Goal: Navigation & Orientation: Find specific page/section

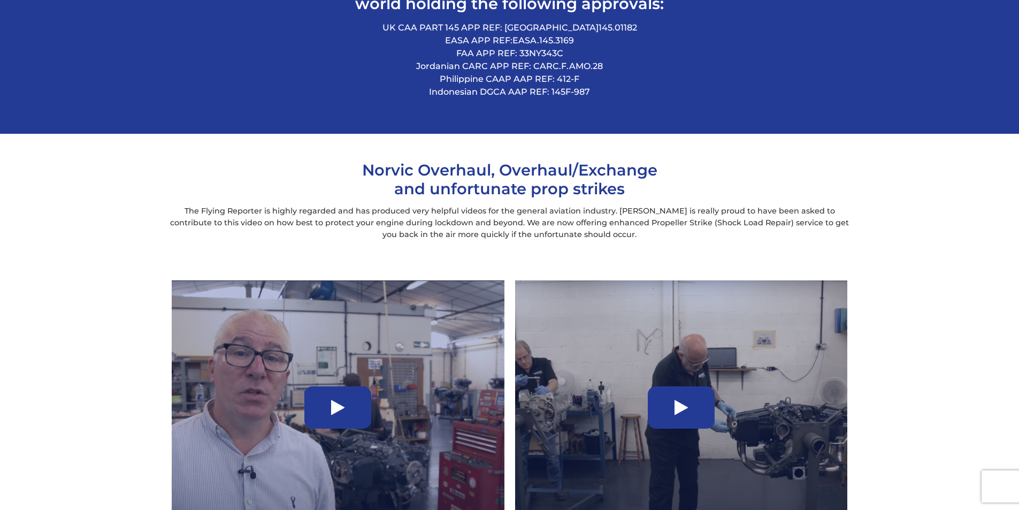
scroll to position [856, 0]
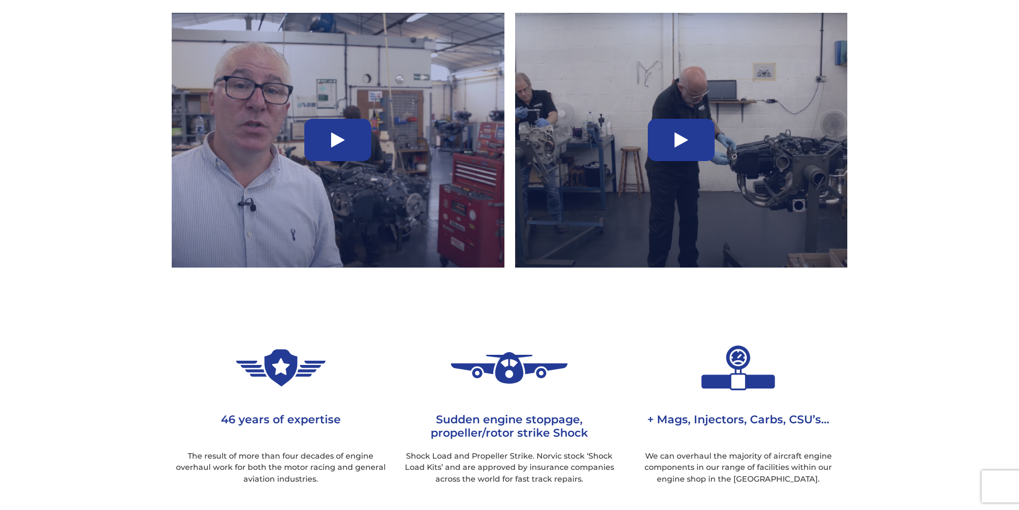
click at [678, 145] on icon at bounding box center [680, 140] width 13 height 17
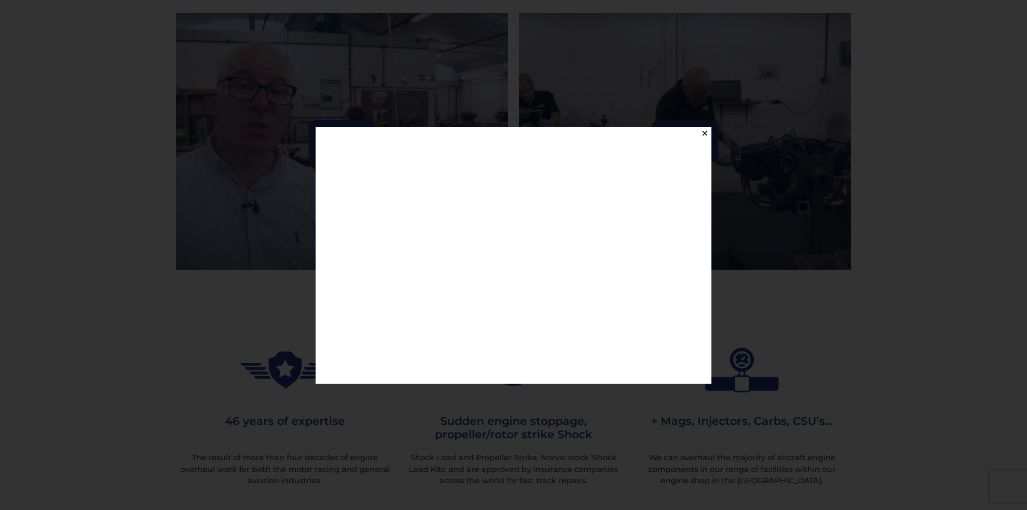
drag, startPoint x: 872, startPoint y: 359, endPoint x: 855, endPoint y: 352, distance: 18.5
click at [871, 359] on div "✕" at bounding box center [513, 255] width 1027 height 510
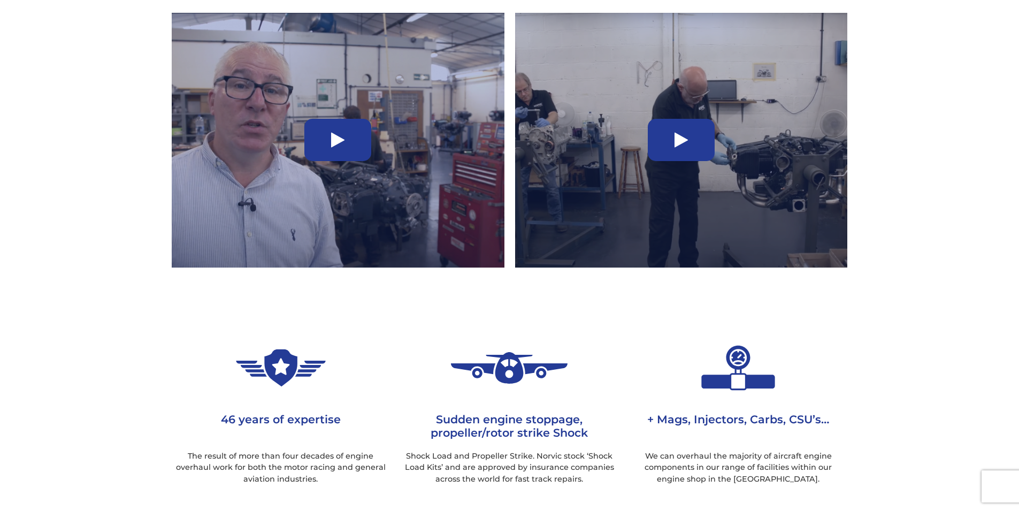
click at [324, 136] on div at bounding box center [337, 140] width 67 height 42
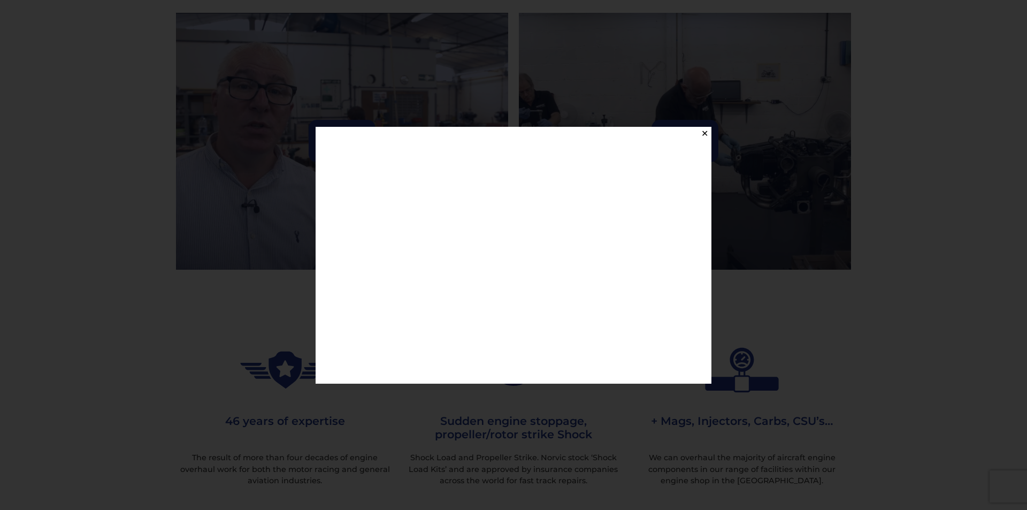
click at [702, 137] on button "✕" at bounding box center [704, 133] width 13 height 13
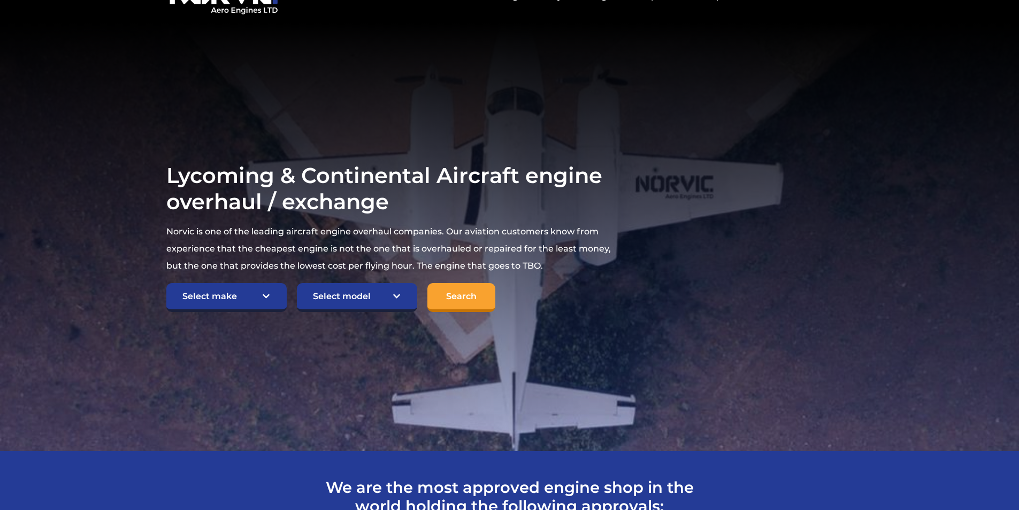
scroll to position [0, 0]
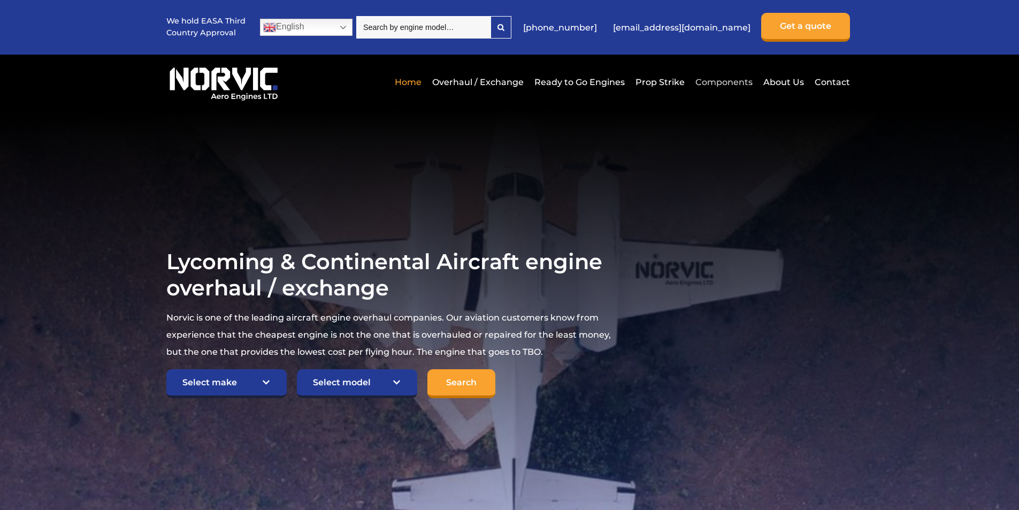
click at [714, 84] on link "Components" at bounding box center [724, 82] width 63 height 26
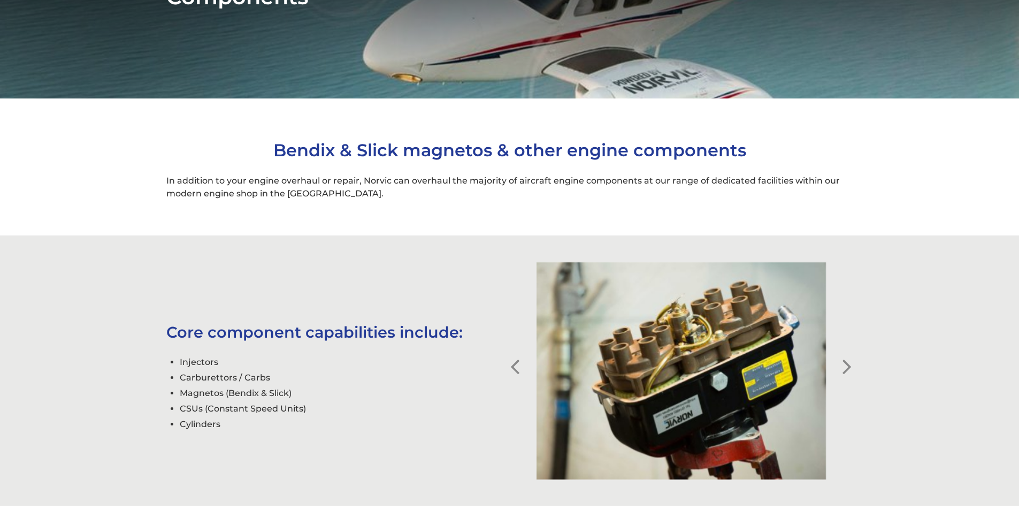
scroll to position [267, 0]
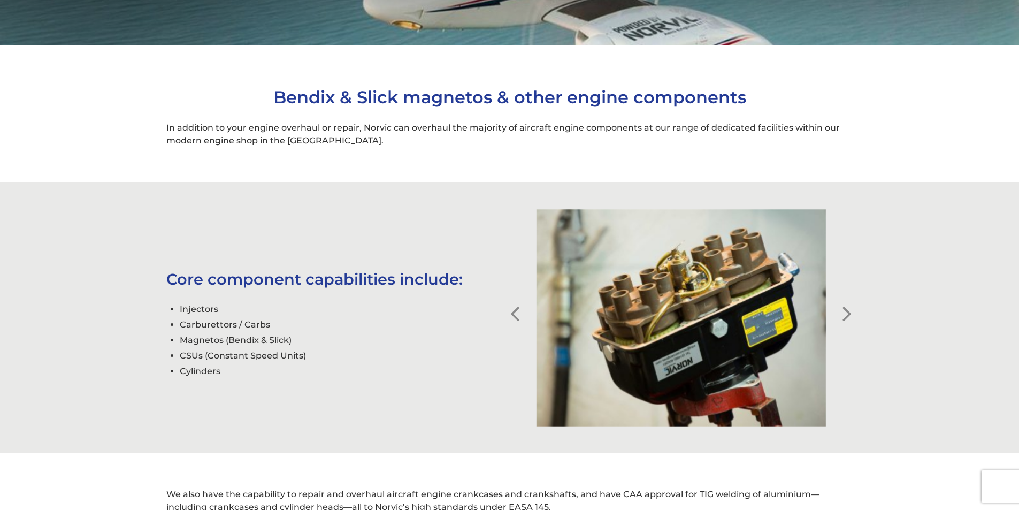
click at [845, 311] on button "Next" at bounding box center [847, 305] width 11 height 11
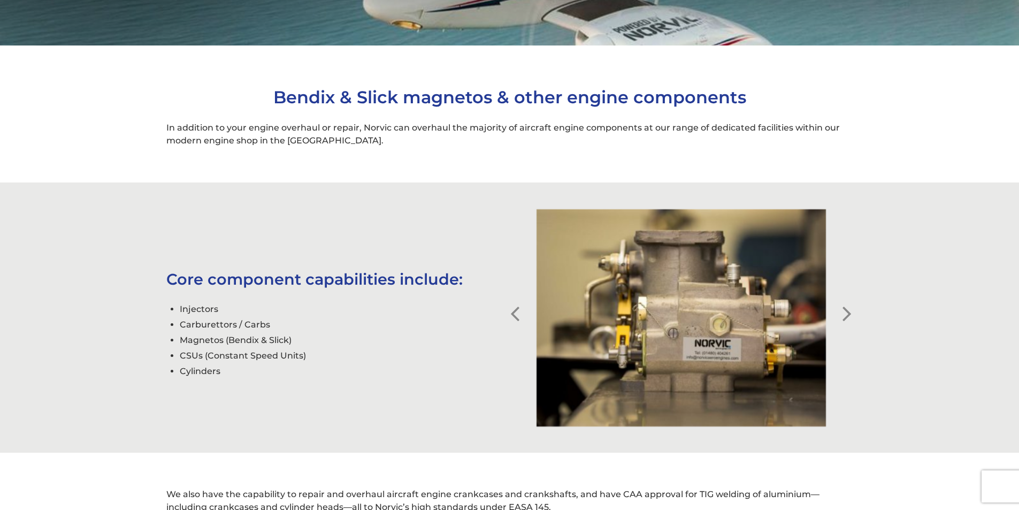
click at [845, 310] on button "Next" at bounding box center [847, 305] width 11 height 11
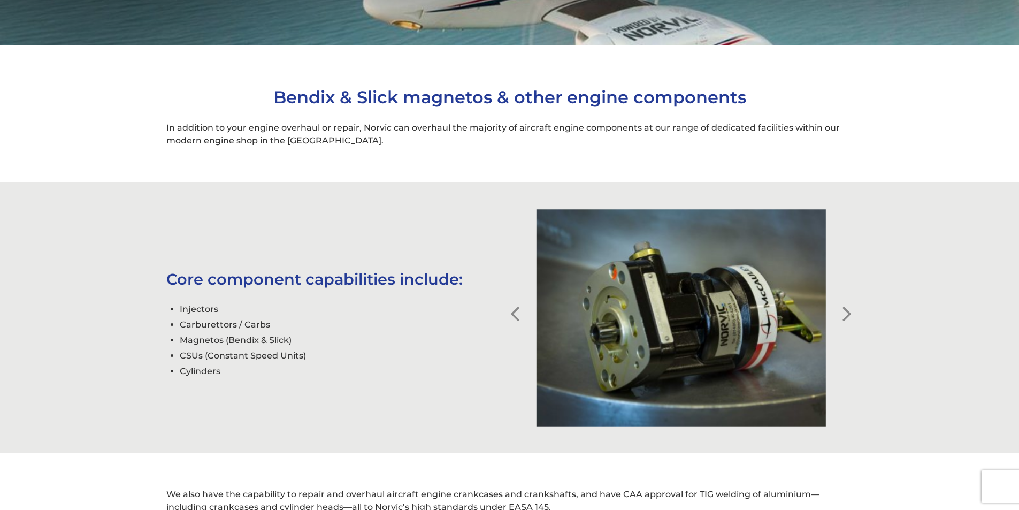
click at [845, 310] on button "Next" at bounding box center [847, 305] width 11 height 11
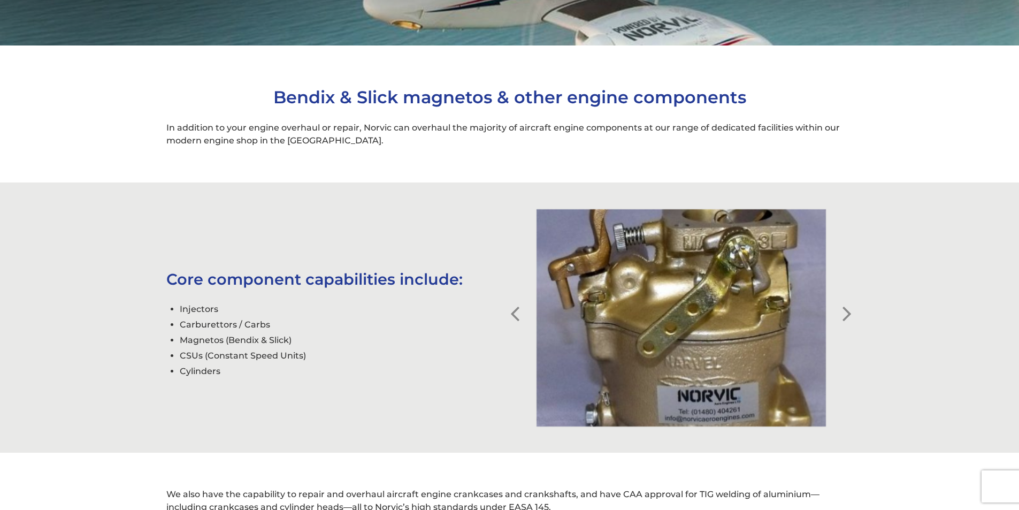
click at [845, 310] on button "Next" at bounding box center [847, 305] width 11 height 11
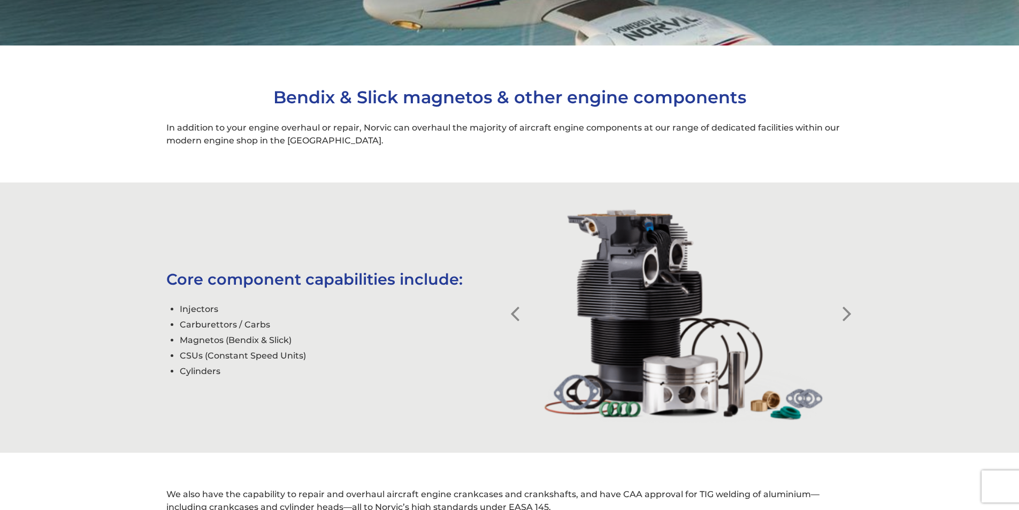
click at [845, 310] on button "Next" at bounding box center [847, 305] width 11 height 11
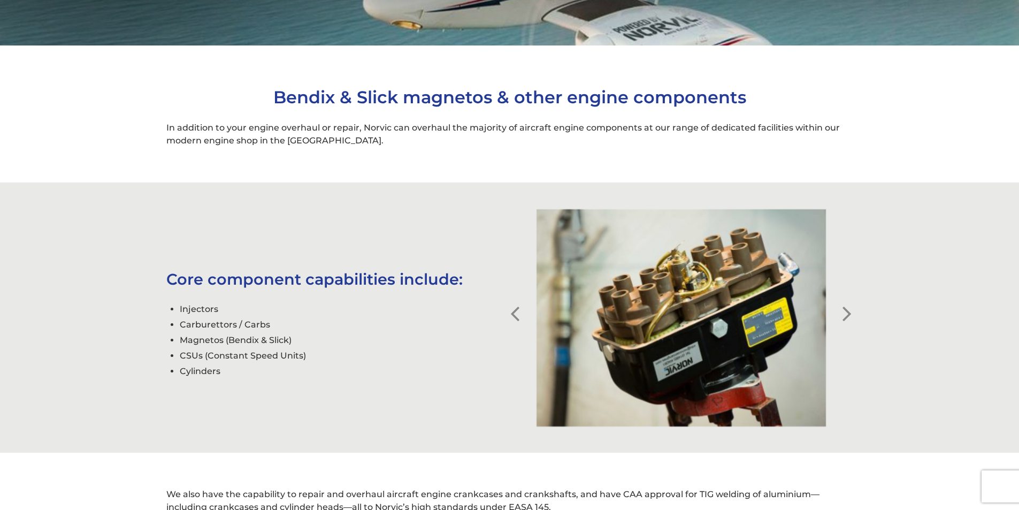
click at [845, 310] on button "Next" at bounding box center [847, 305] width 11 height 11
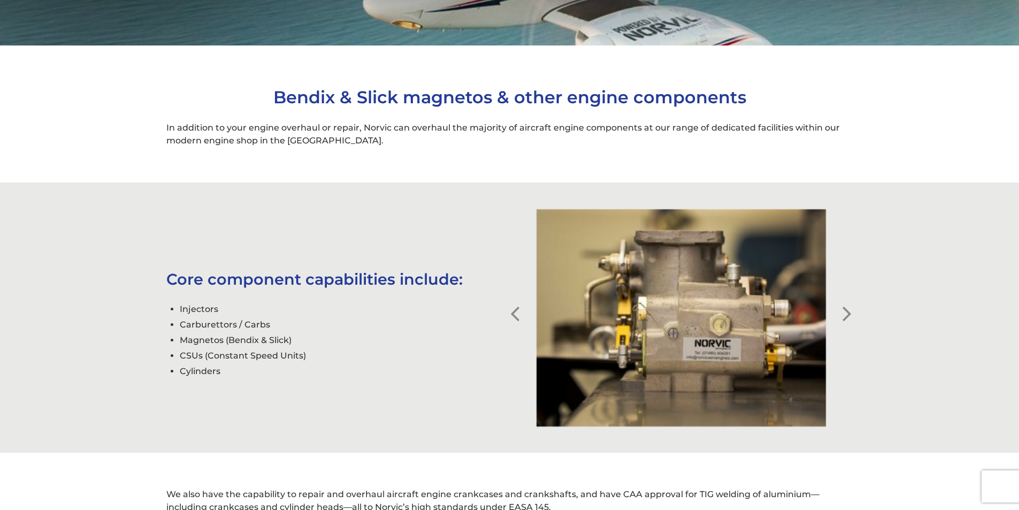
click at [845, 310] on button "Next" at bounding box center [847, 305] width 11 height 11
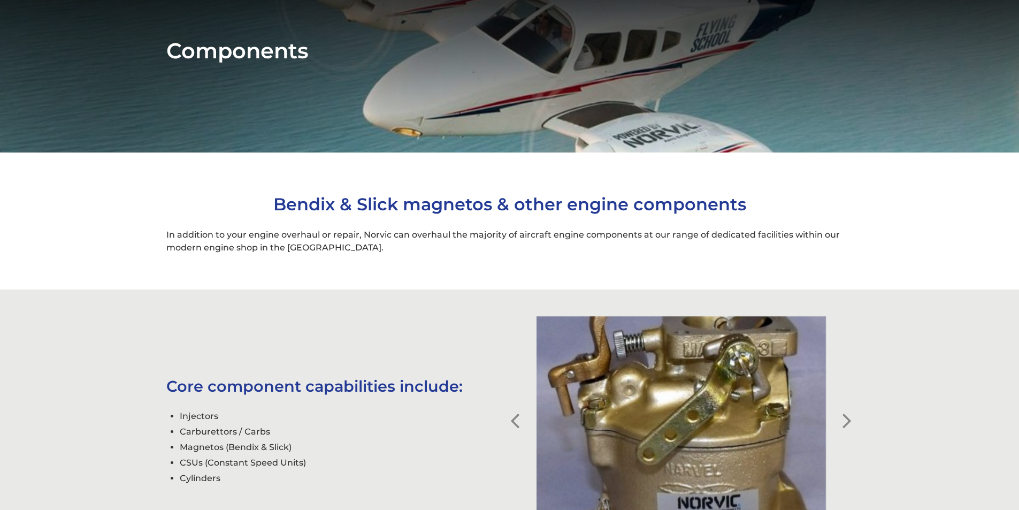
scroll to position [0, 0]
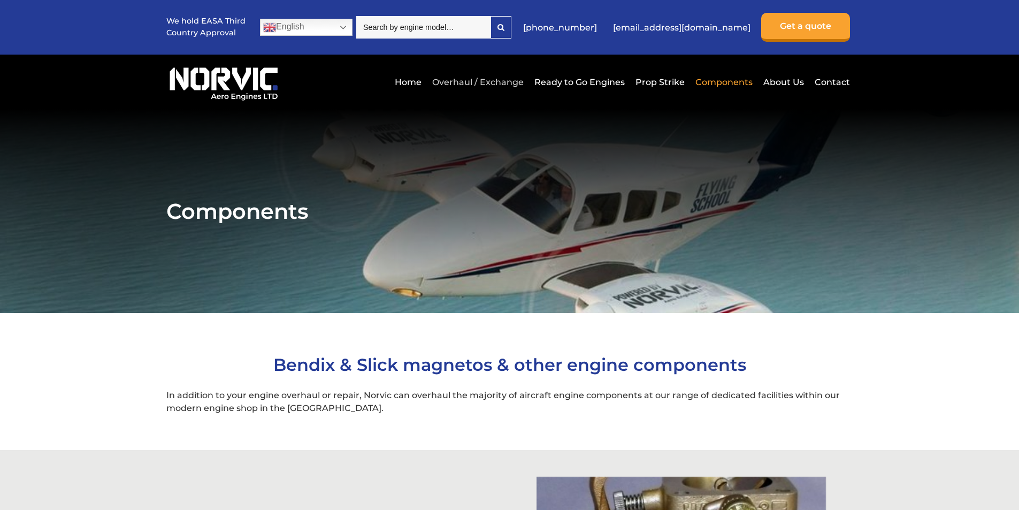
click at [498, 80] on link "Overhaul / Exchange" at bounding box center [477, 82] width 97 height 26
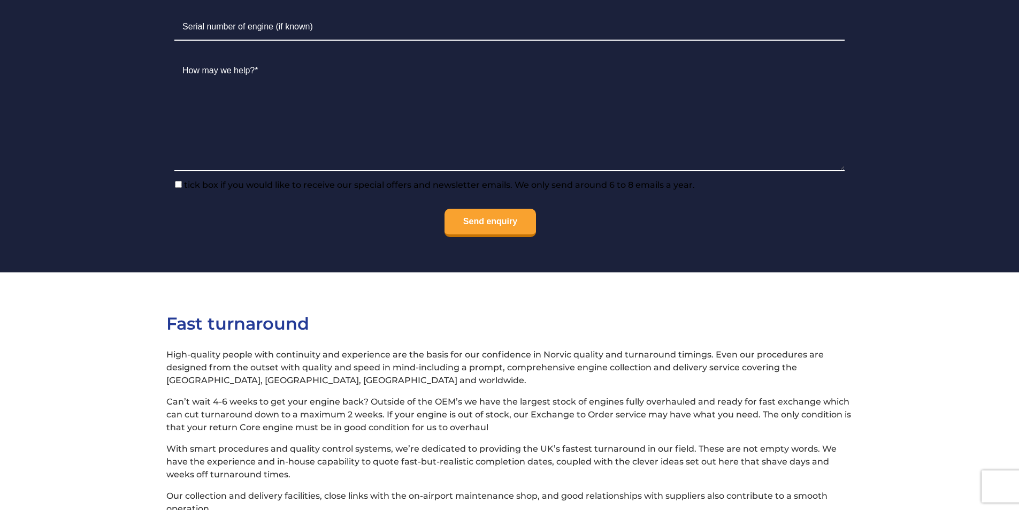
scroll to position [1123, 0]
